Goal: Task Accomplishment & Management: Use online tool/utility

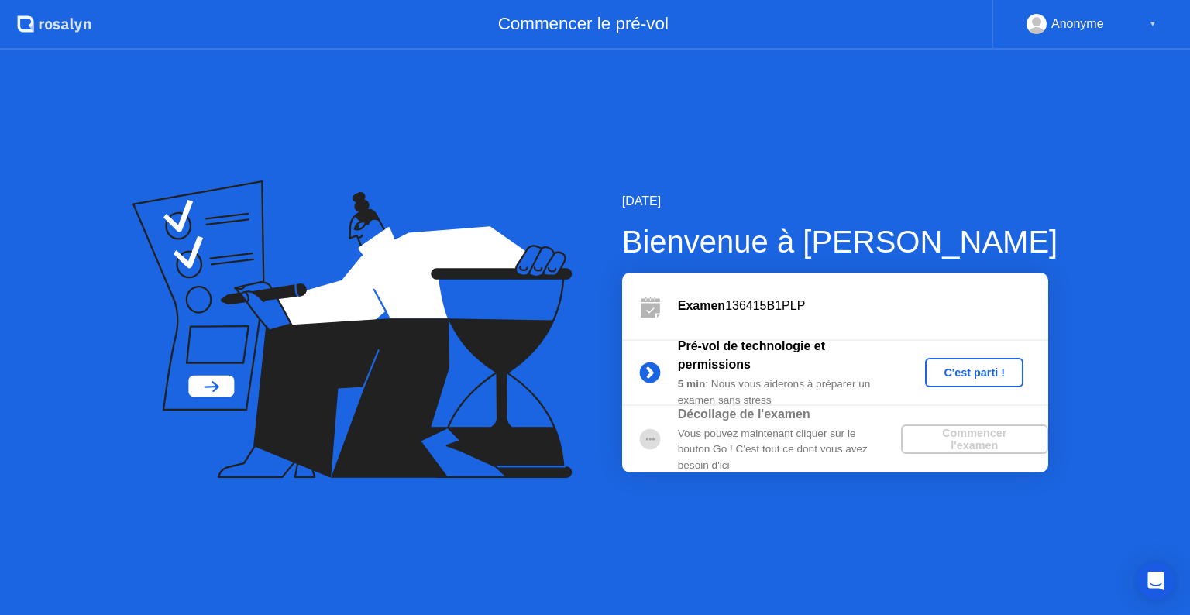
click at [989, 366] on div "C'est parti !" at bounding box center [974, 372] width 86 height 12
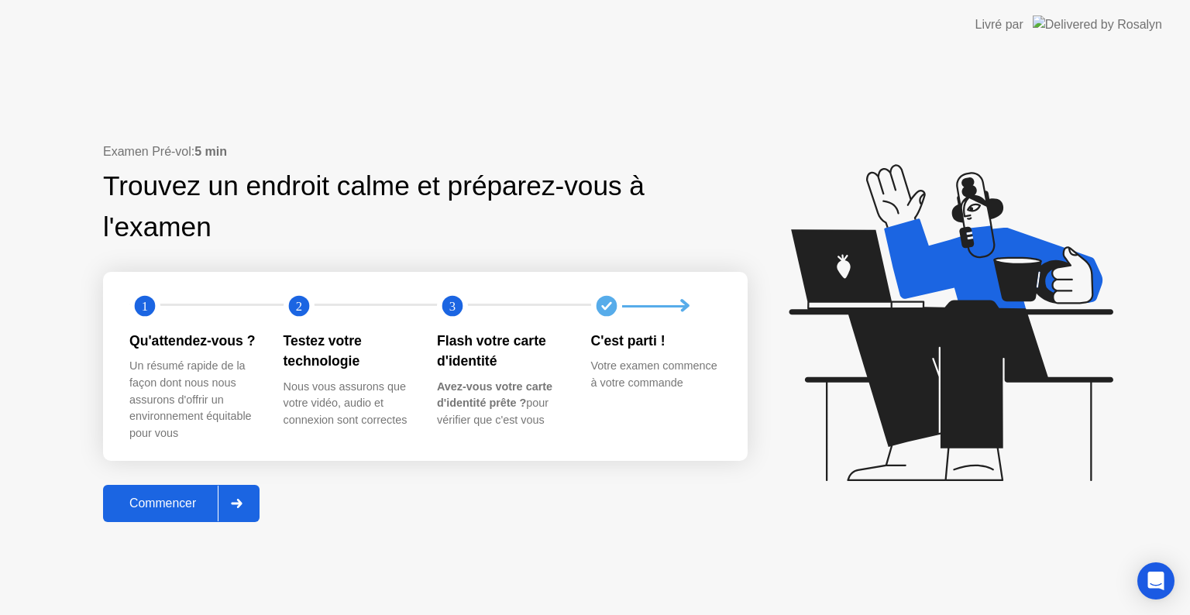
click at [258, 505] on button "Commencer" at bounding box center [181, 503] width 157 height 37
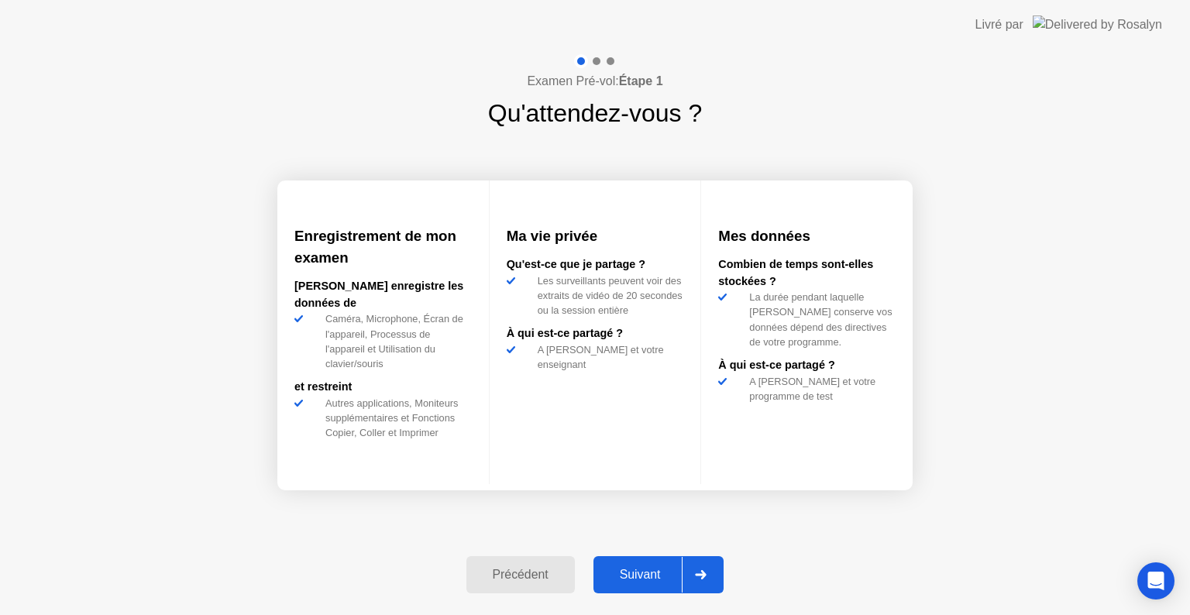
click at [724, 573] on button "Suivant" at bounding box center [658, 574] width 131 height 37
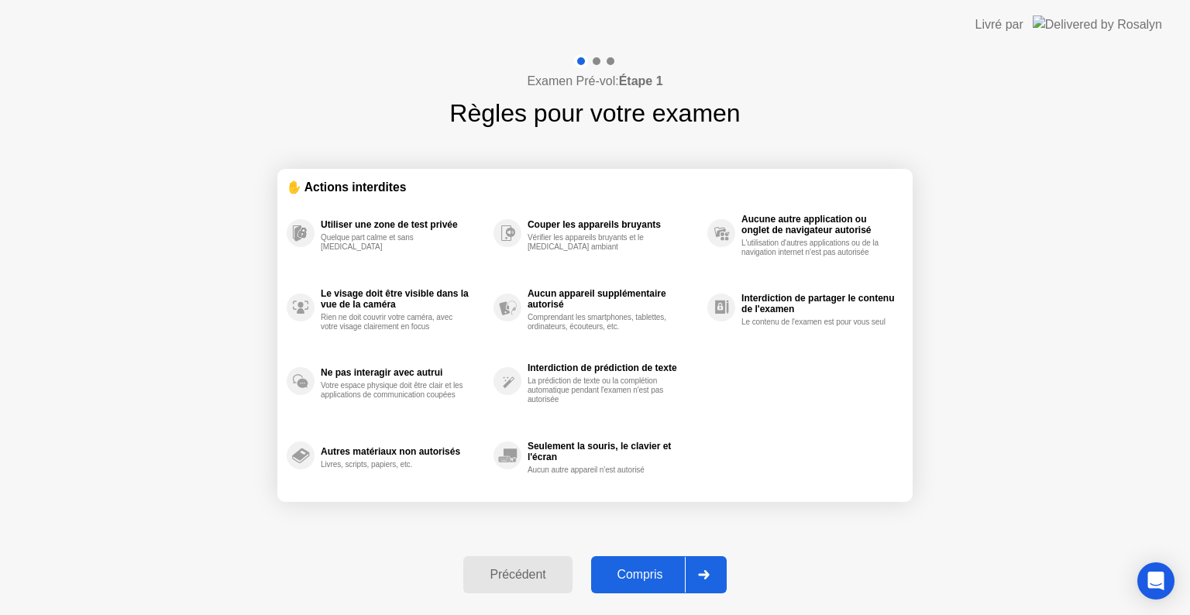
click at [704, 583] on div at bounding box center [703, 575] width 37 height 36
select select "**********"
select select "*******"
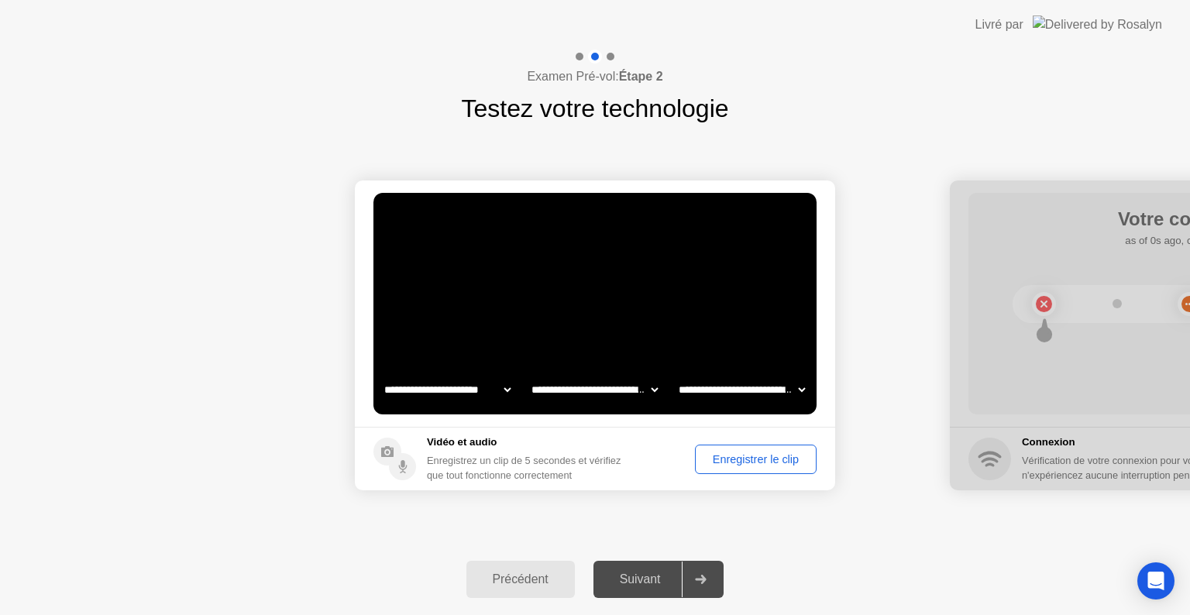
click at [715, 453] on div "Enregistrer le clip" at bounding box center [755, 459] width 111 height 12
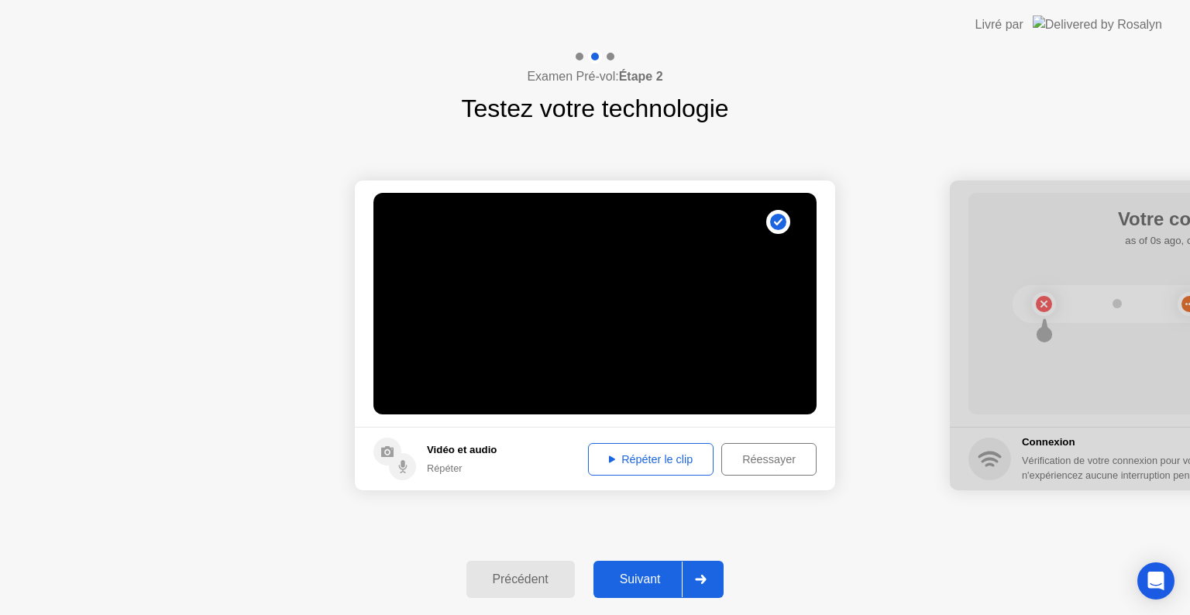
click at [654, 464] on div "Répéter le clip" at bounding box center [650, 459] width 115 height 12
click at [658, 463] on div "Répéter le clip" at bounding box center [650, 459] width 115 height 12
click at [658, 575] on div "Suivant" at bounding box center [640, 580] width 84 height 14
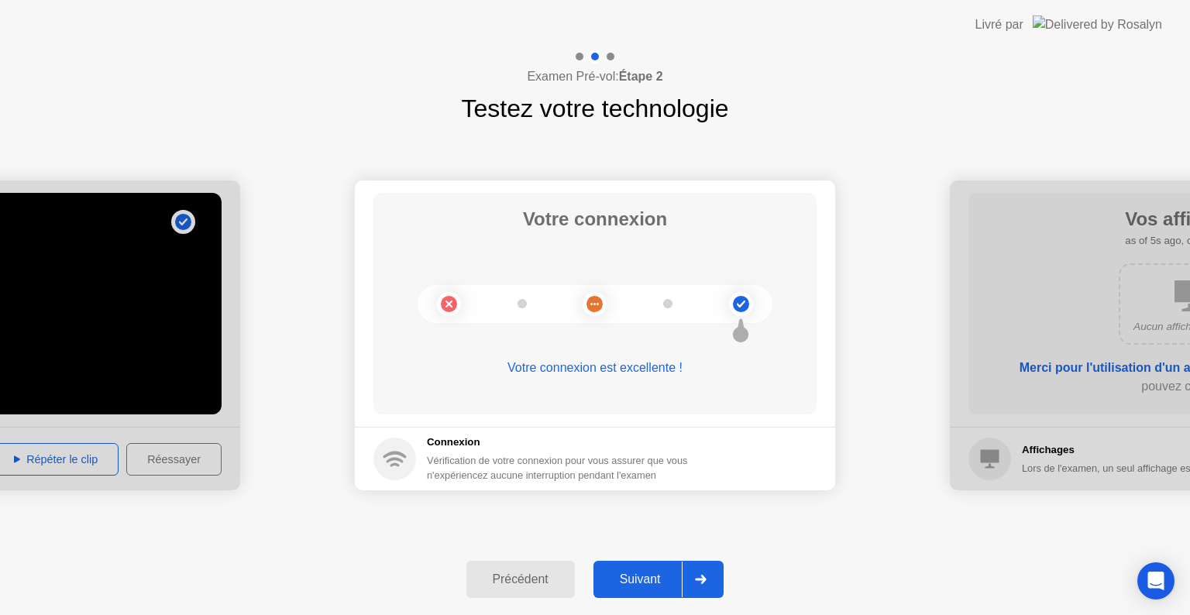
click at [642, 587] on div "Suivant" at bounding box center [640, 580] width 84 height 14
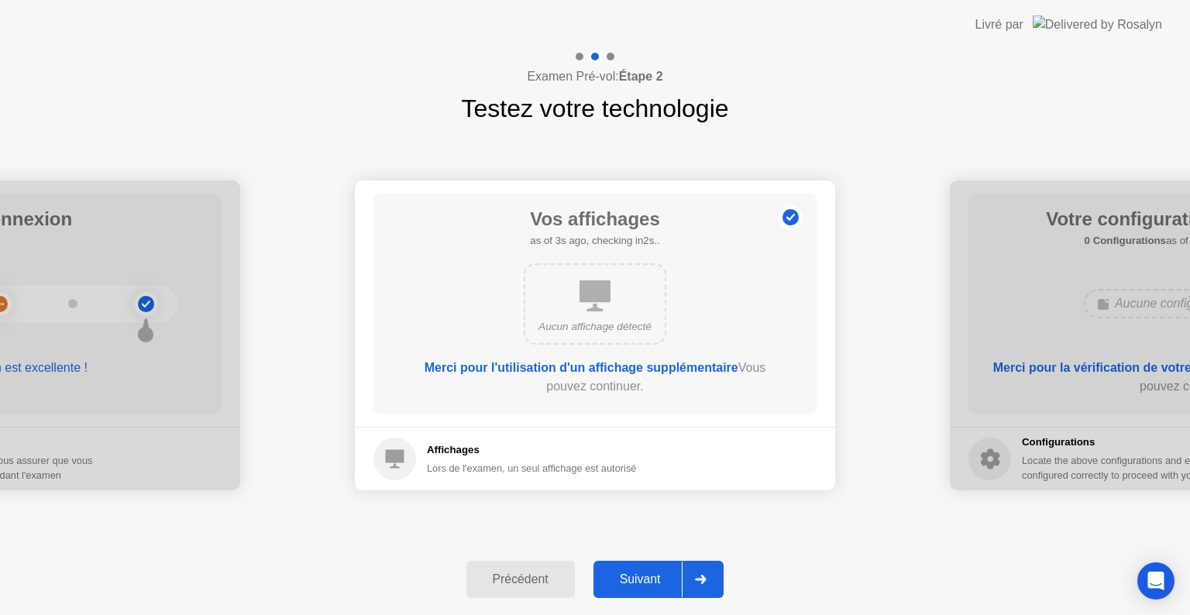
click at [645, 586] on div "Suivant" at bounding box center [640, 580] width 84 height 14
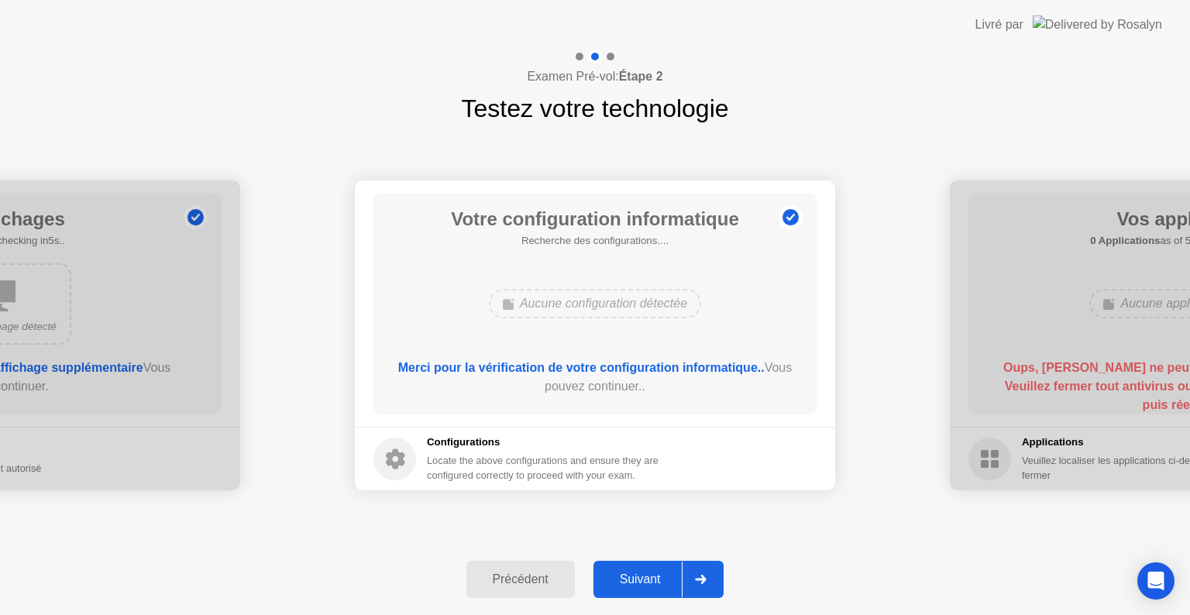
click at [645, 586] on div "Suivant" at bounding box center [640, 580] width 84 height 14
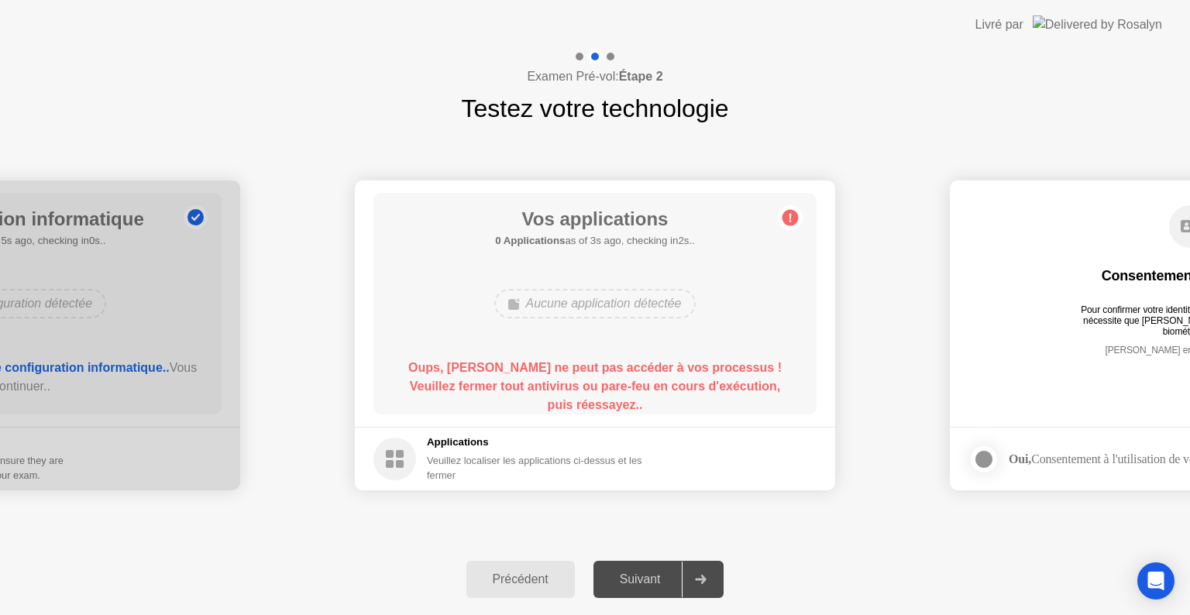
click at [705, 573] on div at bounding box center [700, 580] width 37 height 36
drag, startPoint x: 705, startPoint y: 573, endPoint x: 837, endPoint y: 649, distance: 152.0
click at [837, 614] on html "**********" at bounding box center [595, 307] width 1190 height 615
click at [611, 360] on div "Oups, [PERSON_NAME] ne peut pas accéder à vos processus ! Veuillez fermer tout …" at bounding box center [595, 387] width 399 height 56
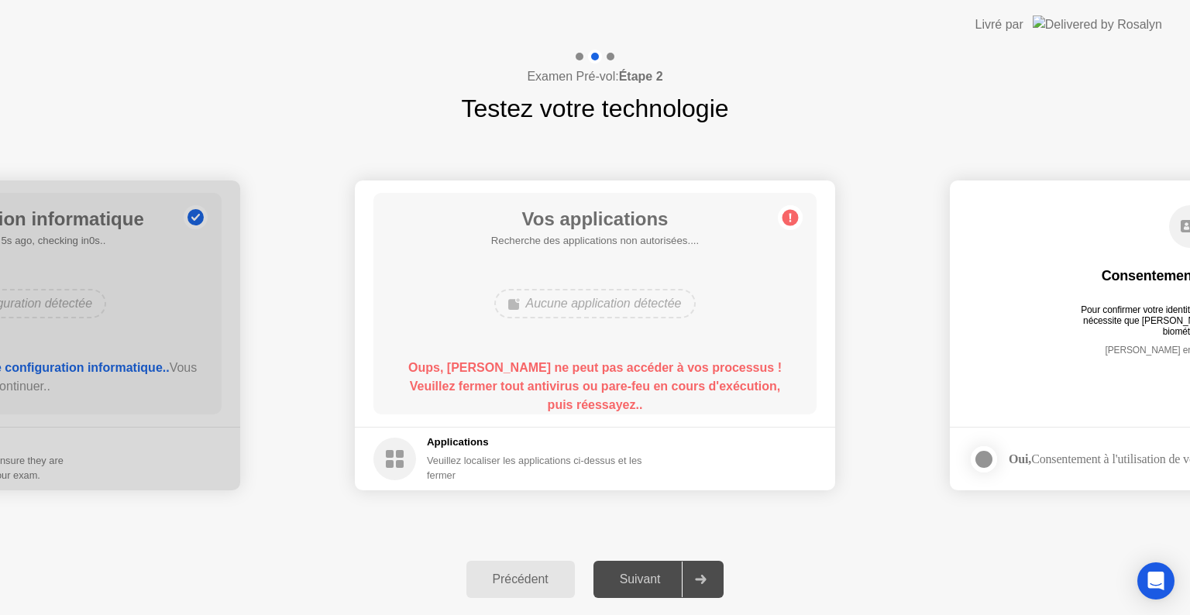
click at [611, 360] on div "Oups, [PERSON_NAME] ne peut pas accéder à vos processus ! Veuillez fermer tout …" at bounding box center [595, 387] width 399 height 56
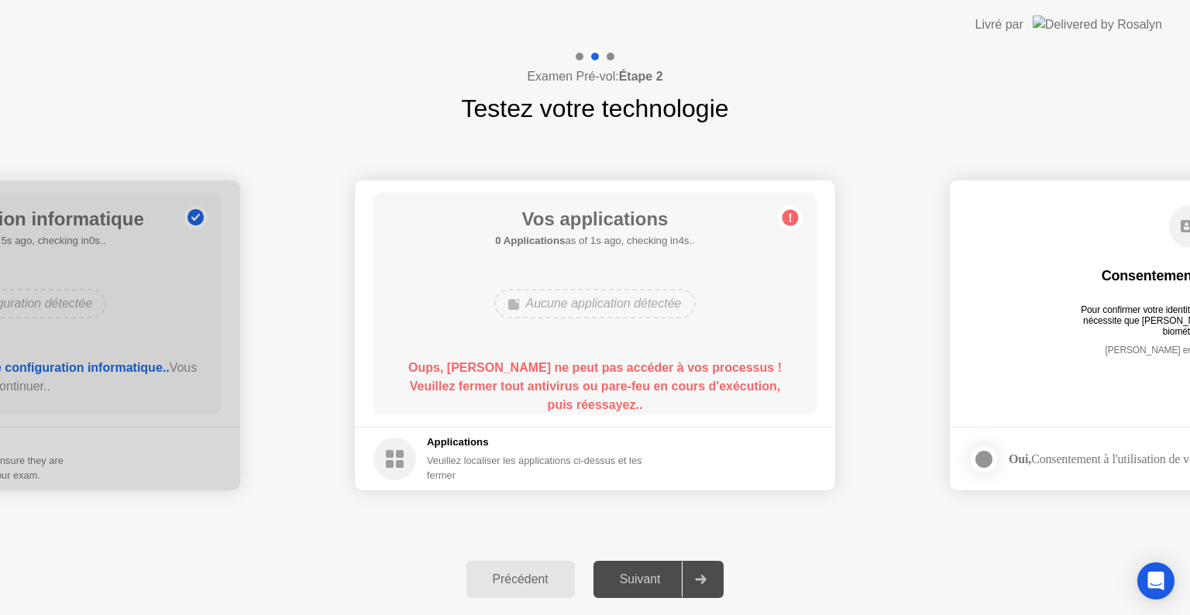
click at [611, 360] on div "Oups, [PERSON_NAME] ne peut pas accéder à vos processus ! Veuillez fermer tout …" at bounding box center [595, 387] width 399 height 56
drag, startPoint x: 611, startPoint y: 360, endPoint x: 626, endPoint y: 315, distance: 47.3
click at [626, 315] on div "Vos applications 0 Applications as of 1s ago, checking in4s.. Aucune applicatio…" at bounding box center [594, 304] width 443 height 222
click at [626, 315] on div "Aucune application détectée" at bounding box center [594, 303] width 201 height 29
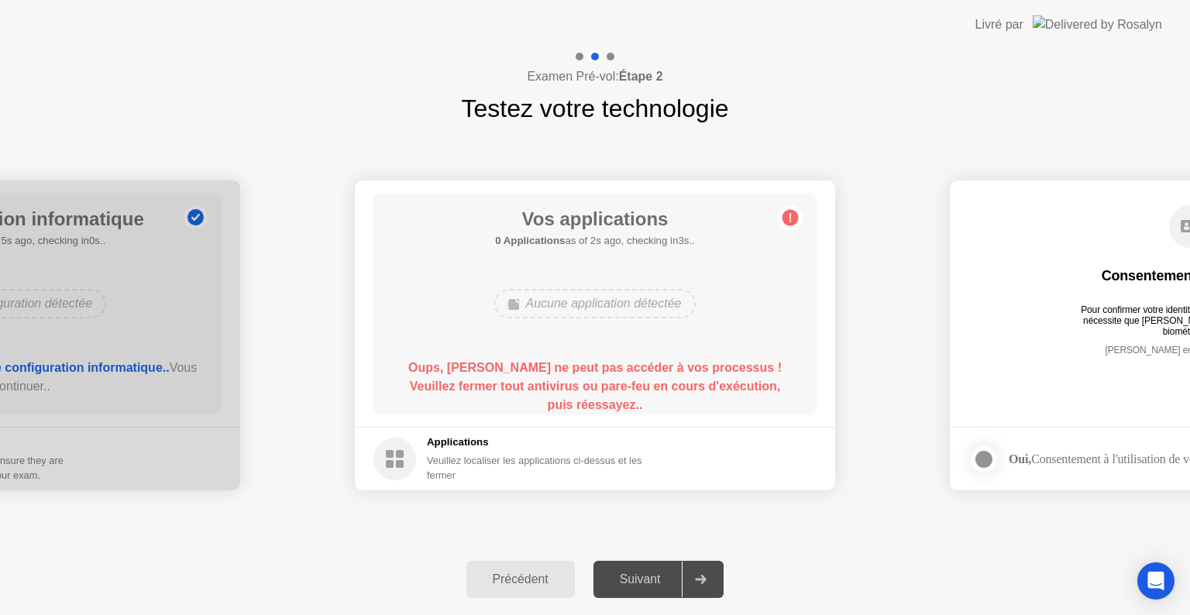
click at [626, 315] on div "Aucune application détectée" at bounding box center [594, 303] width 201 height 29
click at [784, 215] on circle at bounding box center [791, 218] width 16 height 16
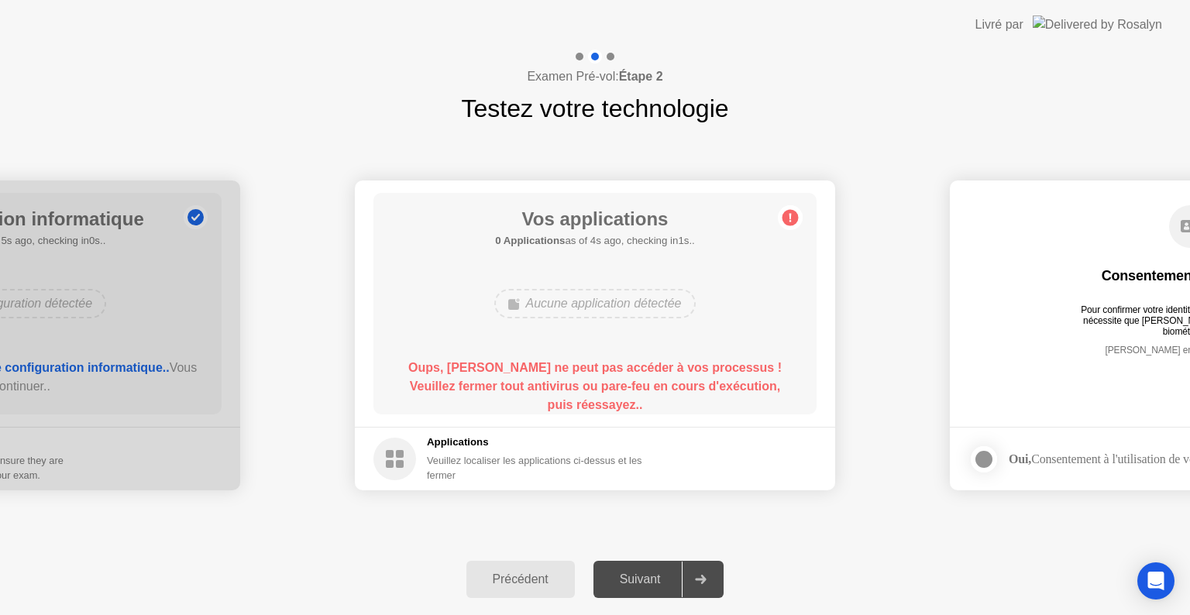
click at [784, 215] on circle at bounding box center [791, 218] width 16 height 16
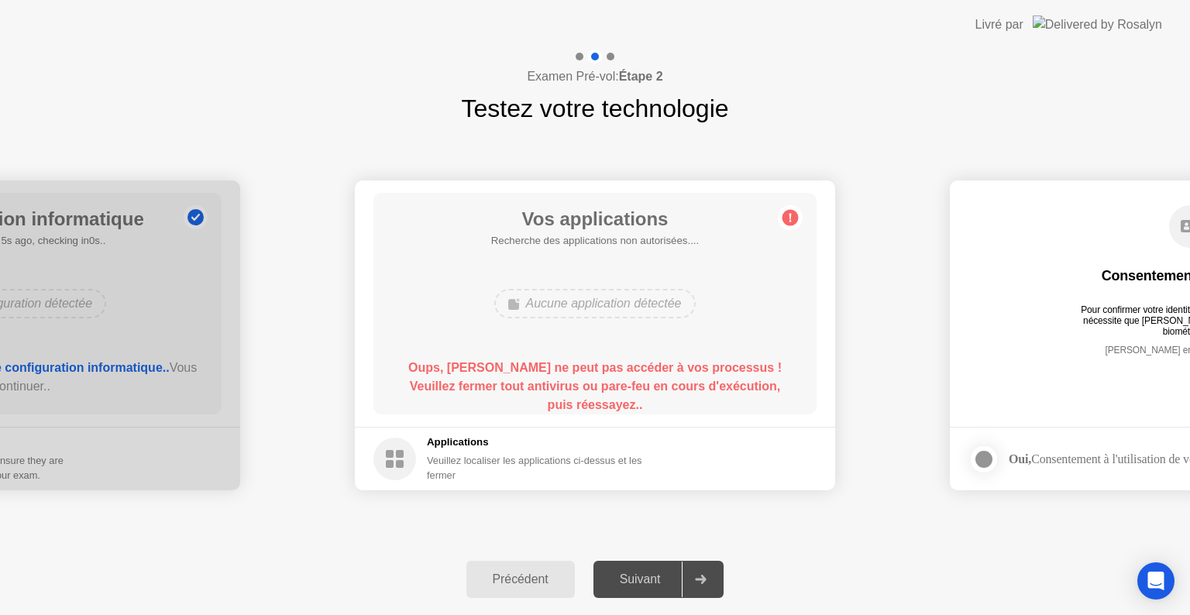
click at [1133, 319] on div "Pour confirmer votre identité, votre programme de test nécessite que [PERSON_NA…" at bounding box center [1190, 315] width 233 height 22
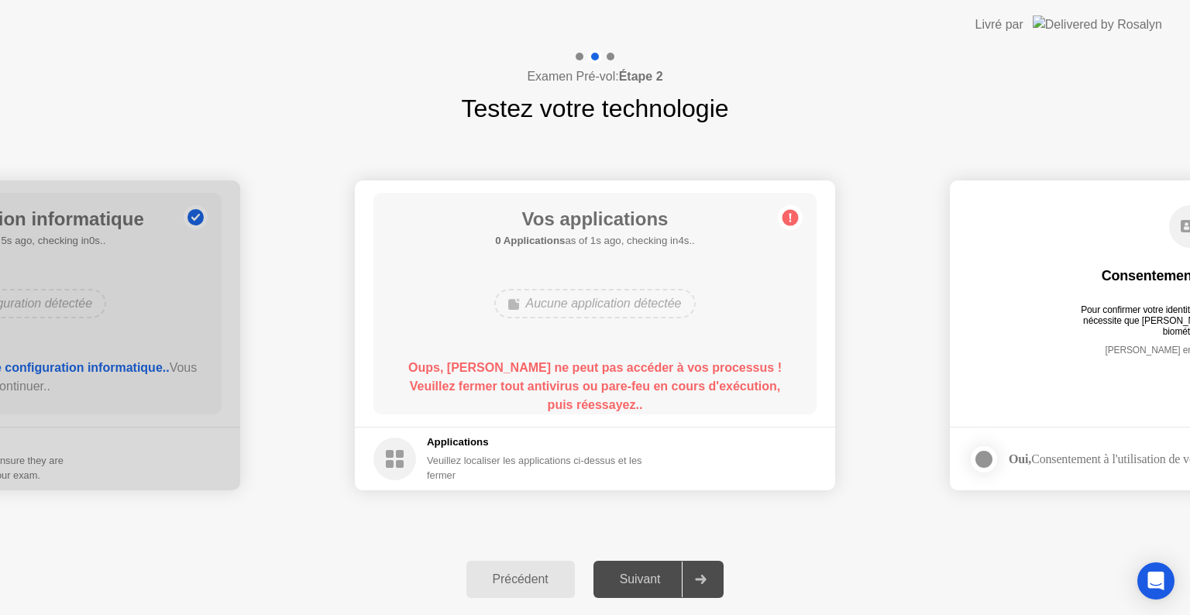
click at [640, 573] on div "Suivant" at bounding box center [640, 580] width 84 height 14
drag, startPoint x: 640, startPoint y: 573, endPoint x: 732, endPoint y: 638, distance: 112.4
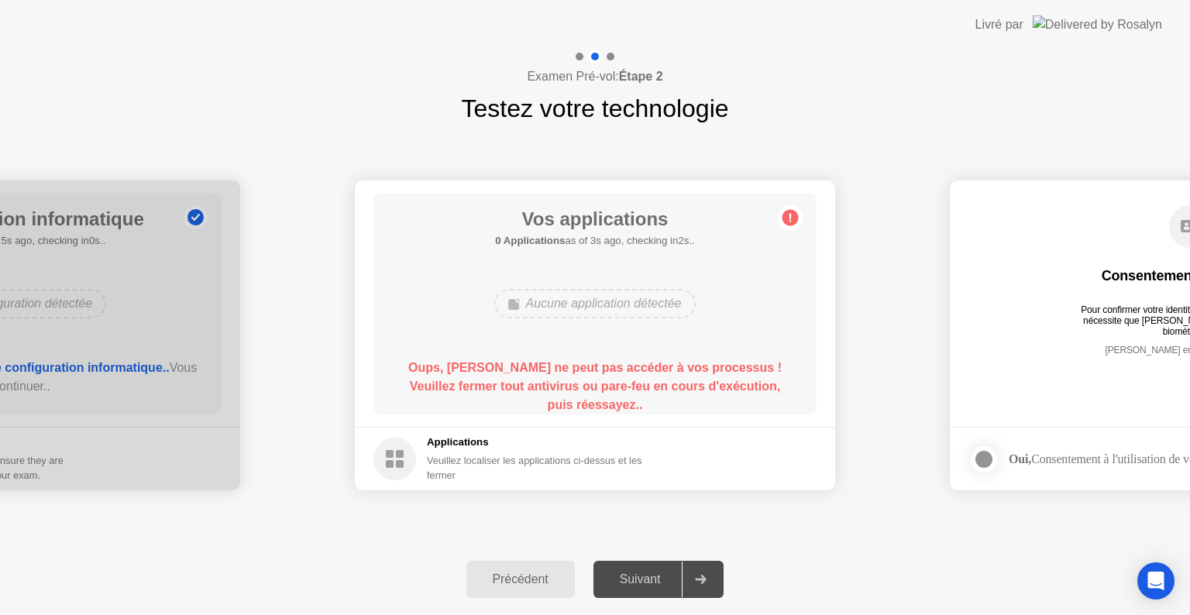
click at [732, 614] on html "**********" at bounding box center [595, 307] width 1190 height 615
